Goal: Task Accomplishment & Management: Contribute content

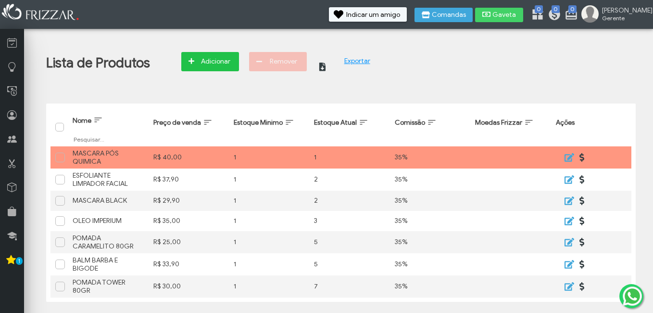
click at [212, 65] on span "Adicionar" at bounding box center [216, 61] width 34 height 14
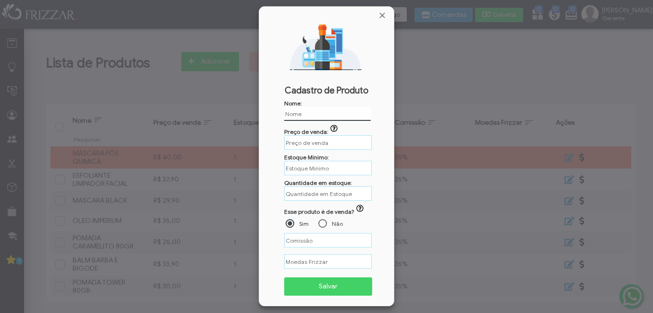
type input "PASTA MATTE"
type input "R$"
type input "PASTA MATTE 80GR"
type input "R$"
type input "PASTA MATTE 80GR"
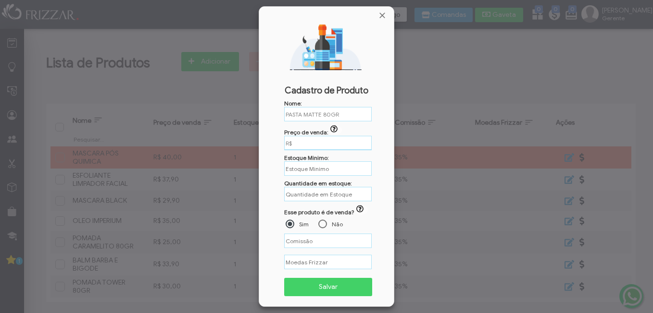
click at [289, 139] on input "R$" at bounding box center [328, 143] width 88 height 14
click at [304, 139] on input "R$" at bounding box center [328, 143] width 88 height 14
type input "R$ 25,00"
click at [295, 169] on input "text" at bounding box center [328, 168] width 88 height 15
type input "1"
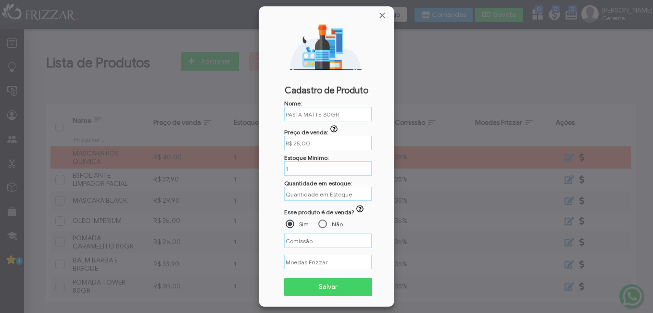
click at [303, 192] on input "text" at bounding box center [328, 194] width 88 height 14
type input "5"
type input "%"
click at [319, 243] on input "%" at bounding box center [328, 240] width 88 height 15
type input "35,00%"
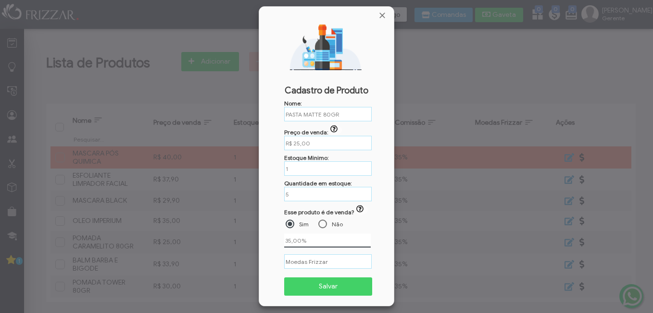
click at [319, 279] on button "Salvar" at bounding box center [328, 286] width 88 height 18
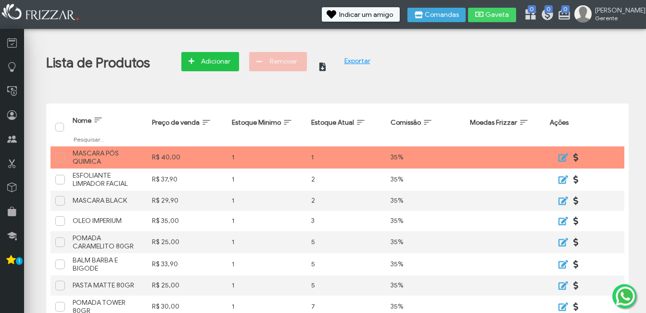
click at [227, 60] on span "Adicionar" at bounding box center [216, 61] width 34 height 14
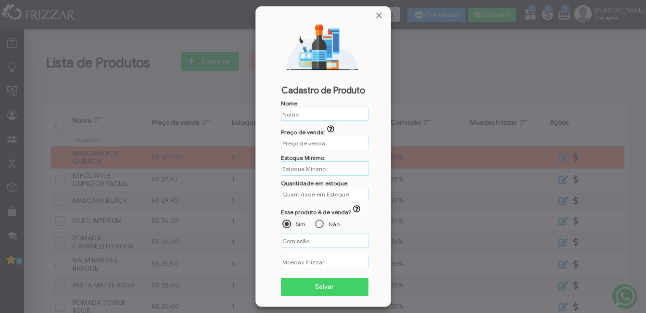
paste input "POMADA BLACK 80GR P"
type input "POMADA BLACK 80GR"
type input "R$"
type input "POMADA BLACK 80GR"
click at [348, 142] on input "R$" at bounding box center [325, 142] width 88 height 15
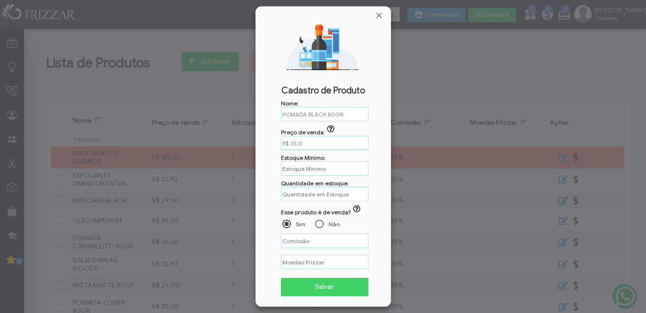
type input "R$ 25,00"
click at [310, 166] on input "text" at bounding box center [325, 168] width 88 height 14
type input "1"
click at [317, 193] on input "text" at bounding box center [325, 193] width 88 height 15
type input "%"
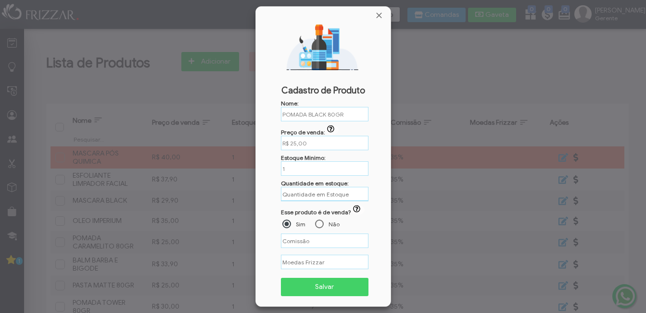
click at [292, 193] on input "text" at bounding box center [325, 194] width 88 height 14
type input "6"
type input "%"
click at [314, 240] on input "%" at bounding box center [325, 240] width 88 height 14
type input "35,00%"
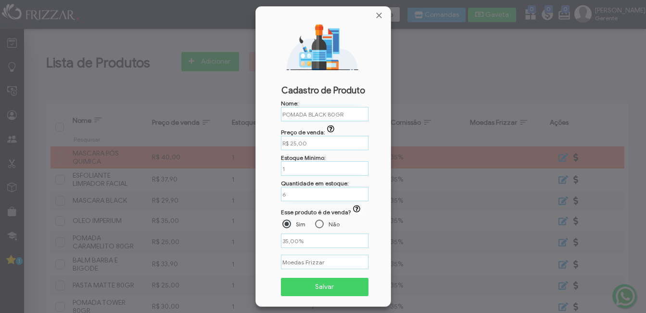
click at [330, 282] on span "Salvar" at bounding box center [325, 287] width 75 height 14
